Goal: Transaction & Acquisition: Book appointment/travel/reservation

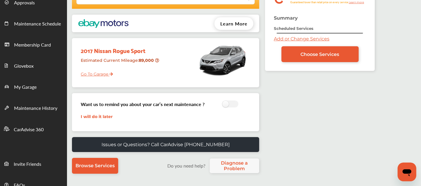
scroll to position [54, 0]
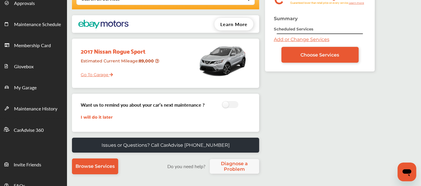
click at [288, 41] on link "Add or Change Services" at bounding box center [302, 40] width 56 height 6
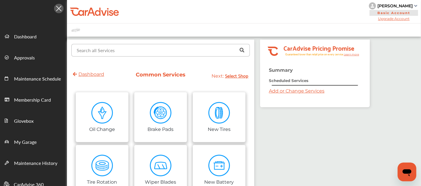
click at [157, 53] on input "text" at bounding box center [159, 49] width 175 height 11
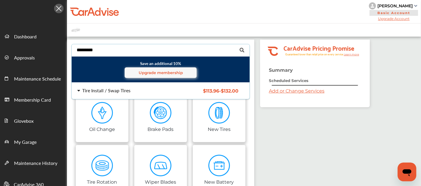
type input "*********"
click at [105, 91] on div "Tire Install / Swap Tires" at bounding box center [106, 90] width 48 height 5
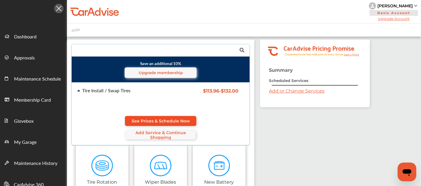
click at [139, 121] on span "See Prices & Schedule Now" at bounding box center [161, 120] width 58 height 5
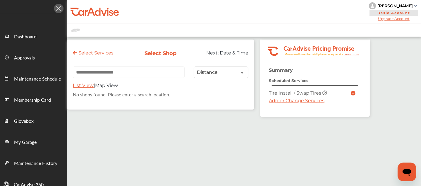
click at [277, 99] on link "Add or Change Services" at bounding box center [297, 101] width 56 height 6
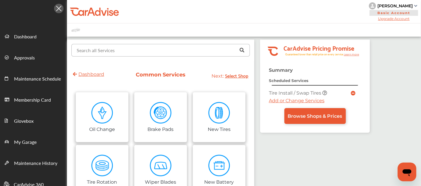
click at [140, 56] on div "Search all Services Looking for something we don’t seem to have? Contact us." at bounding box center [160, 50] width 178 height 13
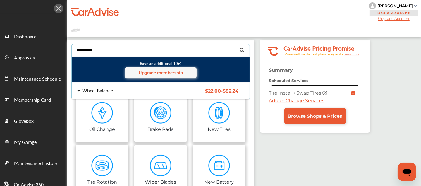
type input "*********"
click at [109, 85] on div "Wheel Balance $22.00 - $82.24 Wheel Balance $22.00 - $82.24" at bounding box center [160, 90] width 187 height 16
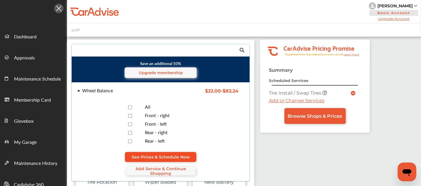
click at [149, 155] on span "See Prices & Schedule Now" at bounding box center [161, 156] width 58 height 5
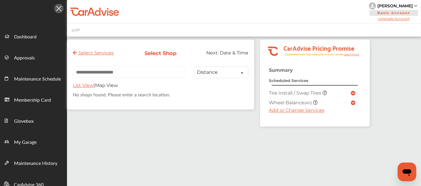
click at [121, 72] on input "text" at bounding box center [129, 71] width 112 height 11
paste input "**********"
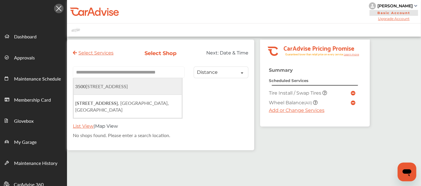
click at [107, 84] on span "3500 S Carrollton Ave, New Orleans, LA 70118, USA" at bounding box center [101, 86] width 53 height 7
type input "**********"
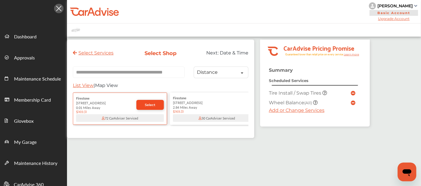
click at [143, 107] on link "Select" at bounding box center [149, 105] width 27 height 10
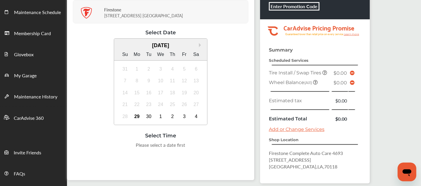
scroll to position [67, 0]
click at [171, 116] on div "2" at bounding box center [172, 115] width 9 height 9
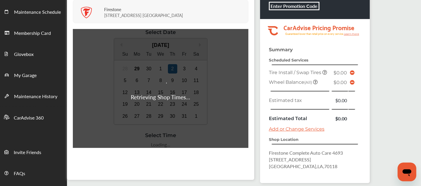
scroll to position [91, 0]
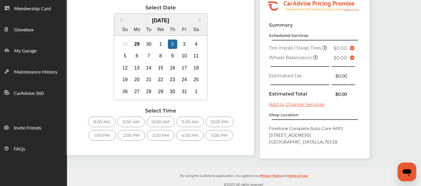
click at [130, 119] on div "9:00 AM" at bounding box center [130, 121] width 27 height 11
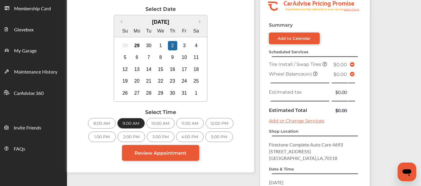
scroll to position [164, 0]
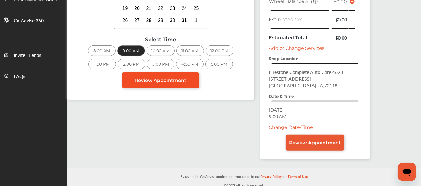
click at [164, 78] on span "Review Appointment" at bounding box center [161, 80] width 52 height 6
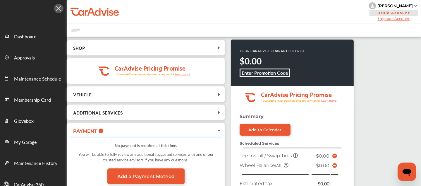
scroll to position [164, 0]
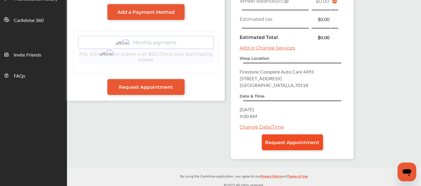
click at [277, 139] on span "Request Appointment" at bounding box center [292, 142] width 54 height 6
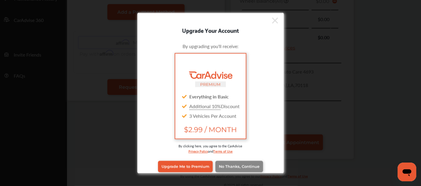
click at [225, 164] on span "No Thanks, Continue" at bounding box center [239, 166] width 41 height 4
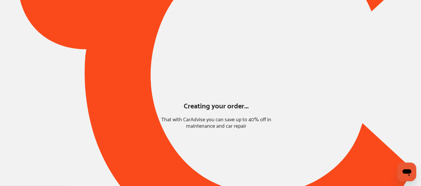
scroll to position [63, 0]
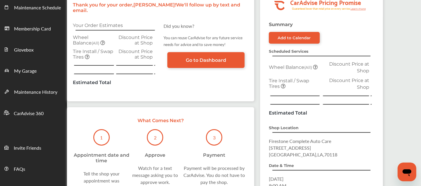
scroll to position [130, 0]
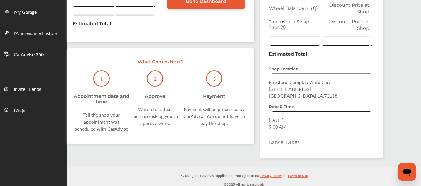
click at [161, 149] on div ".cls-1 { clip-path: url(#clip-Pricing_Promise_Banner); } .cls-2 { fill: #fff; }…" at bounding box center [225, 37] width 316 height 254
